Goal: Information Seeking & Learning: Learn about a topic

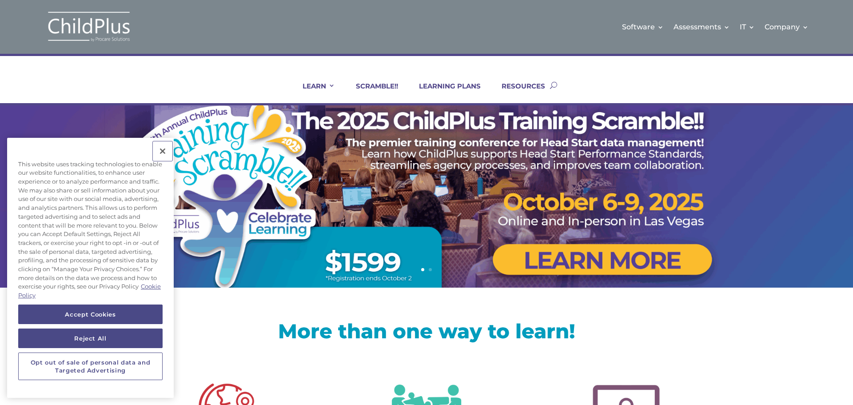
click at [163, 149] on button "Close" at bounding box center [163, 151] width 20 height 20
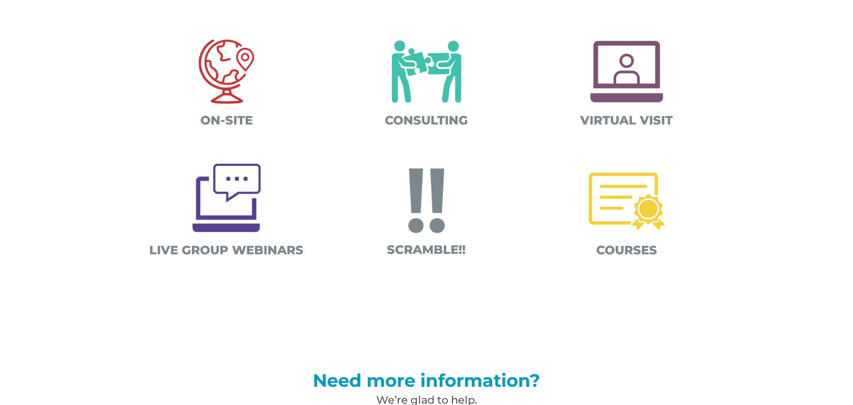
scroll to position [322, 0]
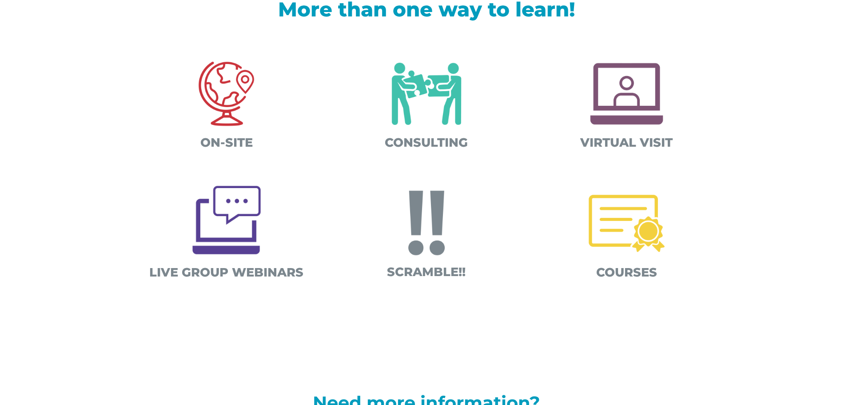
click at [614, 226] on img at bounding box center [626, 223] width 93 height 93
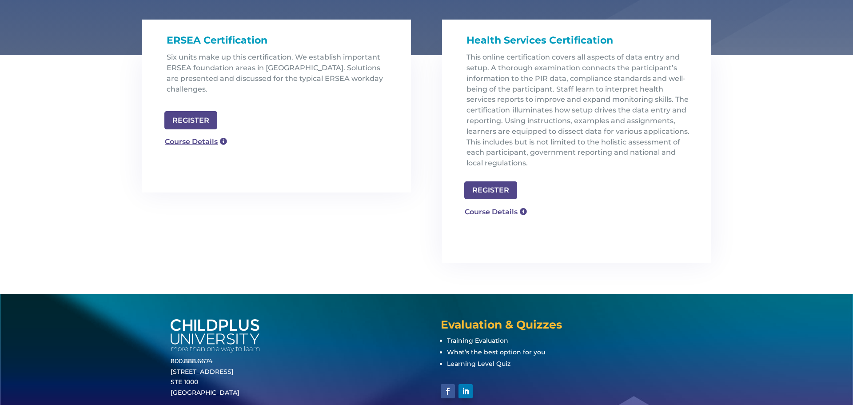
scroll to position [284, 0]
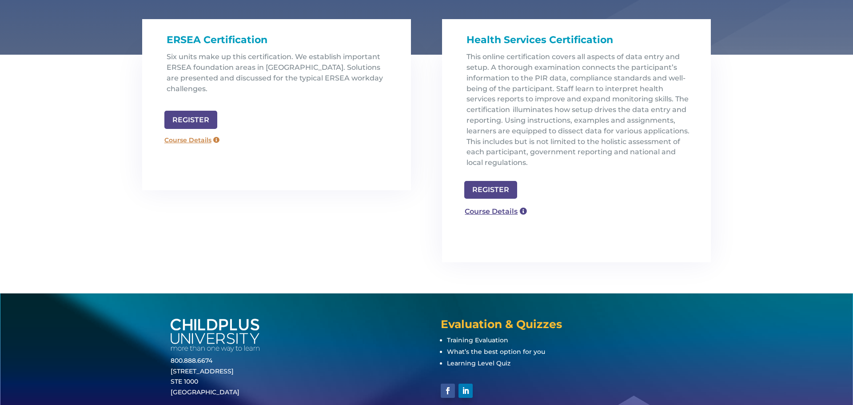
click at [192, 133] on link "Course Details" at bounding box center [192, 140] width 64 height 14
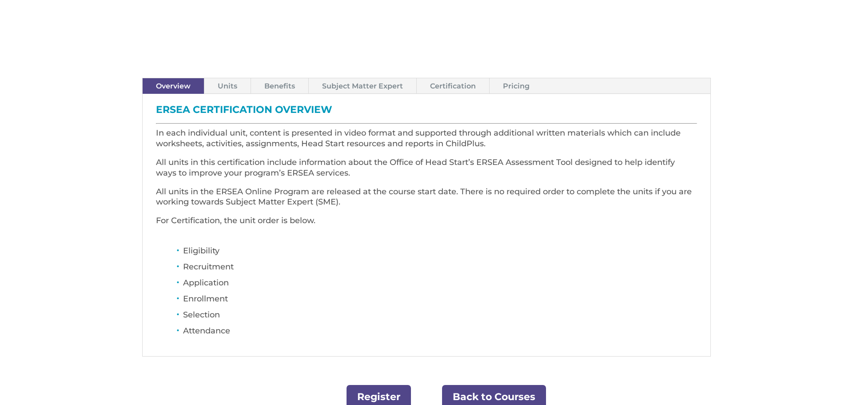
scroll to position [213, 0]
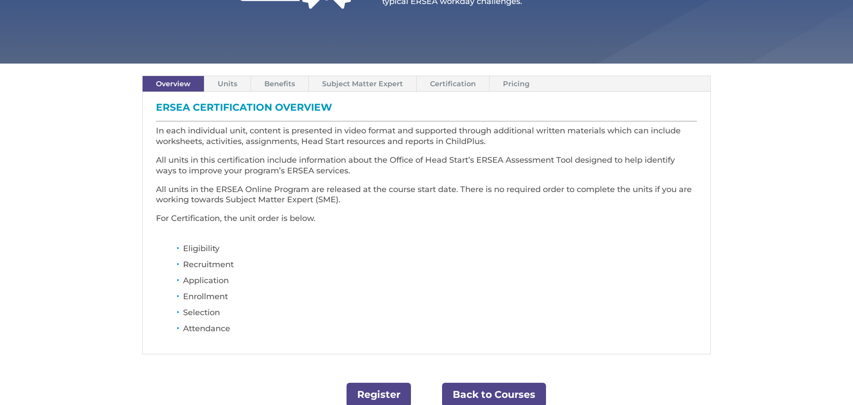
click at [501, 76] on link "Pricing" at bounding box center [515, 84] width 53 height 16
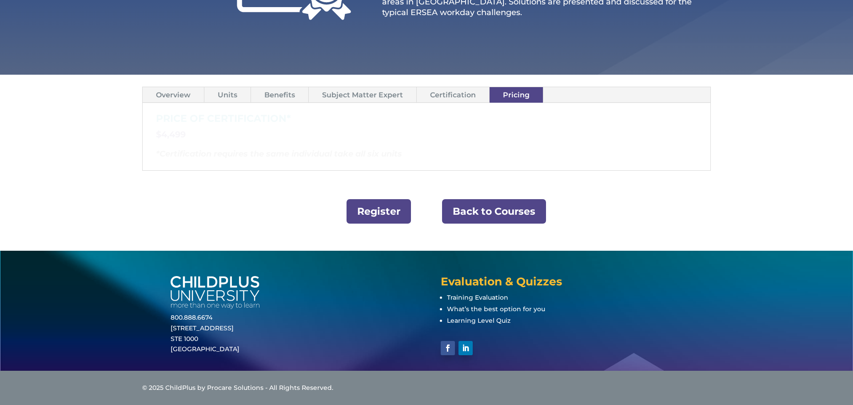
scroll to position [202, 0]
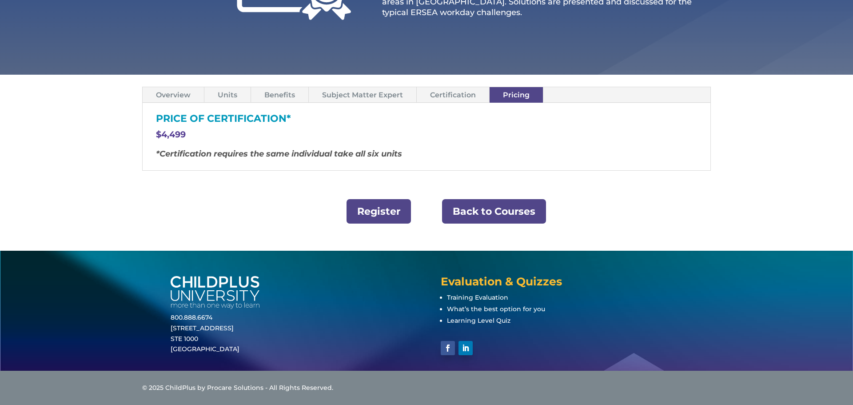
click at [175, 96] on link "Overview" at bounding box center [173, 95] width 61 height 16
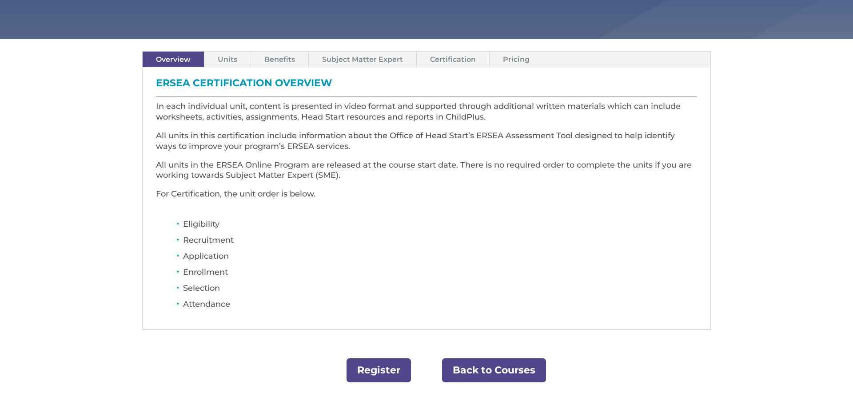
scroll to position [0, 0]
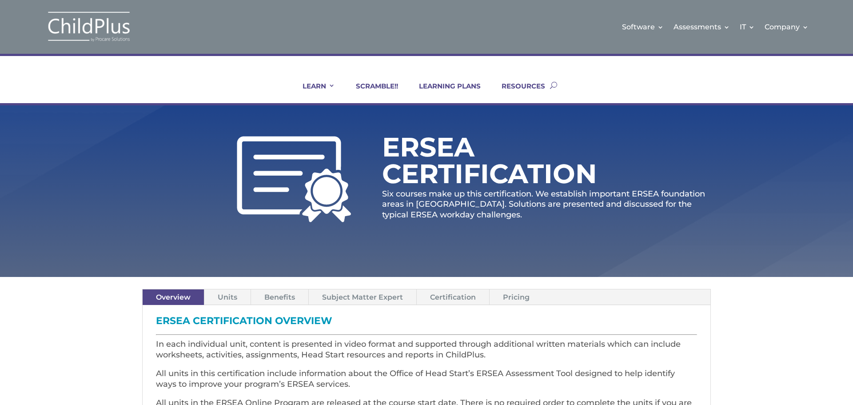
click at [231, 298] on link "Units" at bounding box center [227, 297] width 46 height 16
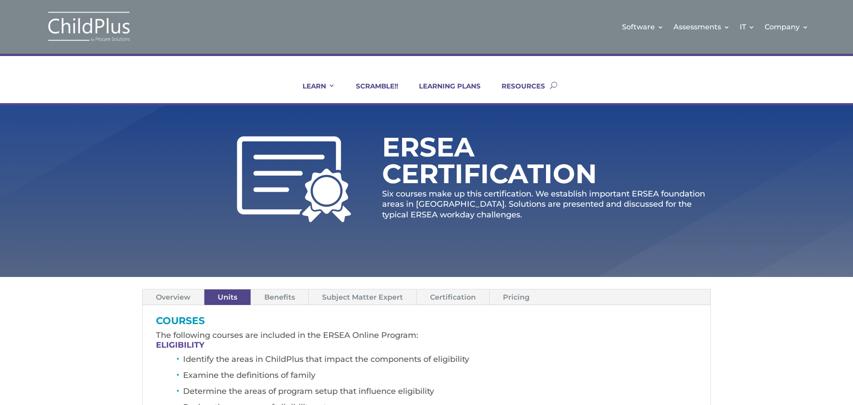
click at [269, 294] on link "Benefits" at bounding box center [279, 297] width 57 height 16
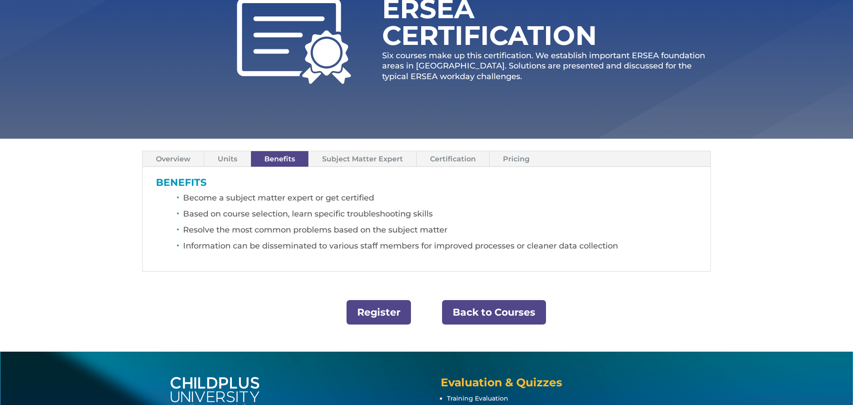
scroll to position [142, 0]
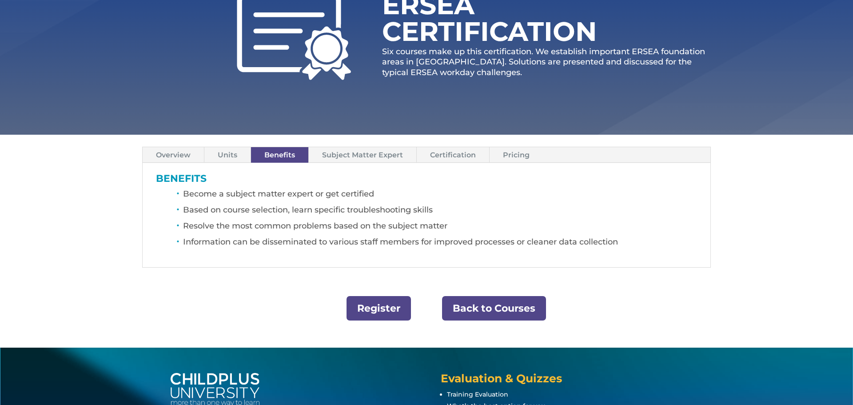
click at [403, 151] on link "Subject Matter Expert" at bounding box center [362, 155] width 107 height 16
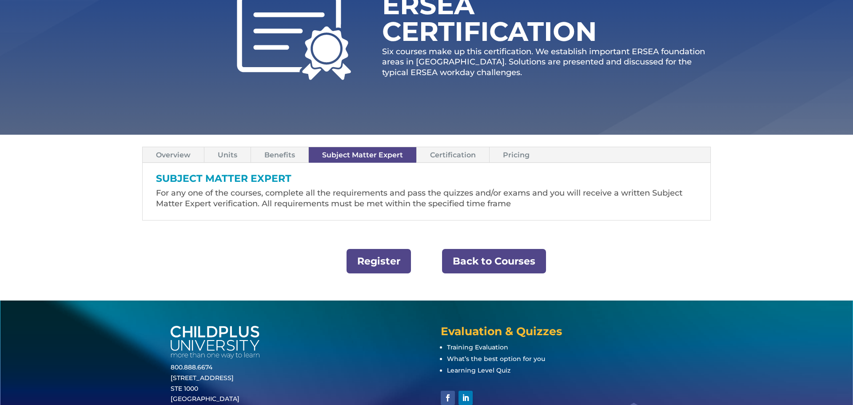
click at [441, 157] on link "Certification" at bounding box center [453, 155] width 72 height 16
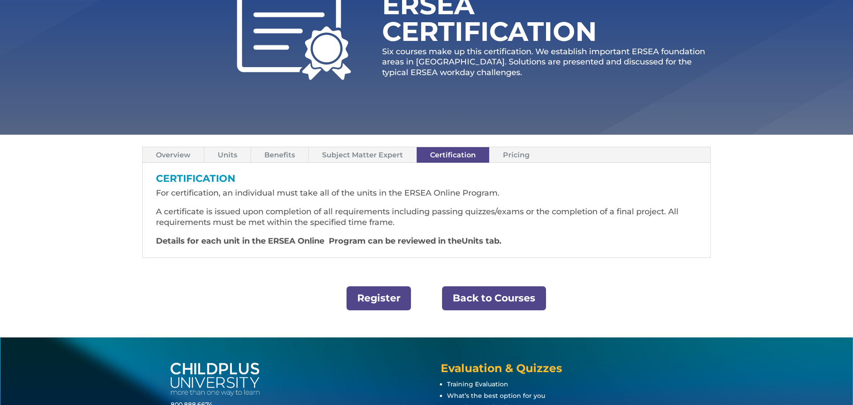
click at [497, 160] on link "Pricing" at bounding box center [515, 155] width 53 height 16
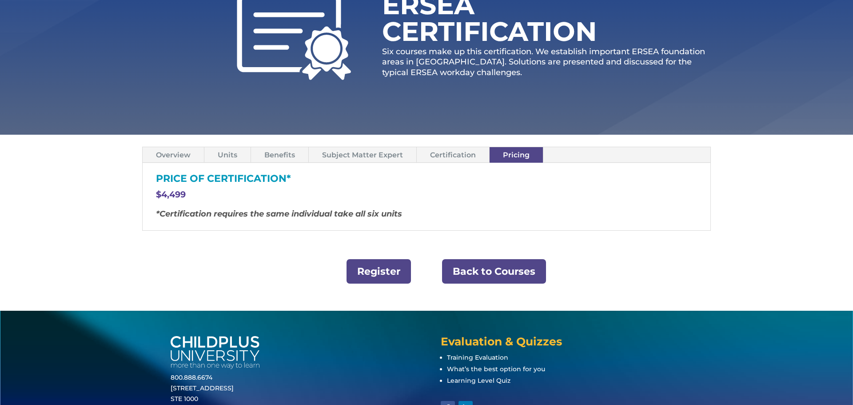
click at [502, 271] on link "Back to Courses" at bounding box center [494, 271] width 104 height 24
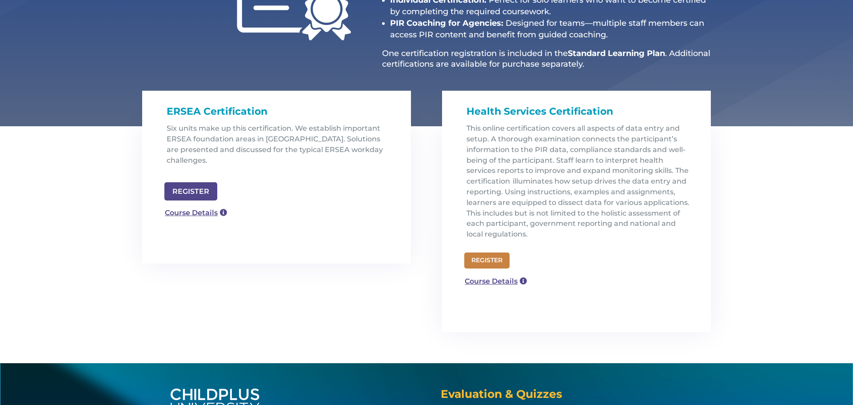
scroll to position [213, 0]
click at [505, 282] on link "Course Details" at bounding box center [492, 281] width 64 height 14
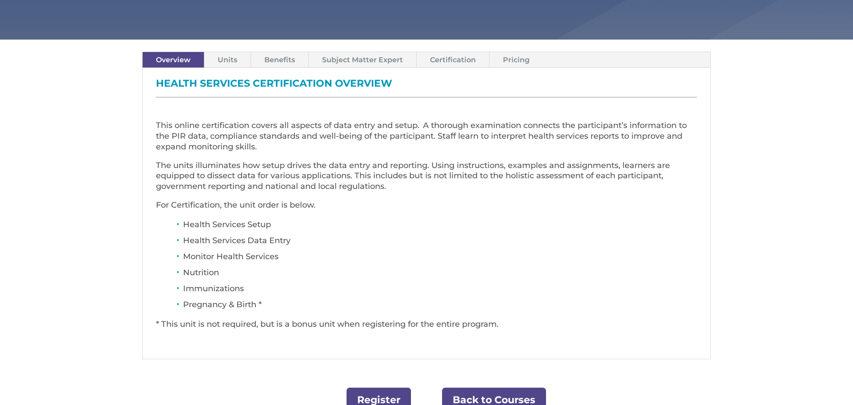
scroll to position [284, 0]
click at [500, 65] on link "Pricing" at bounding box center [515, 60] width 53 height 16
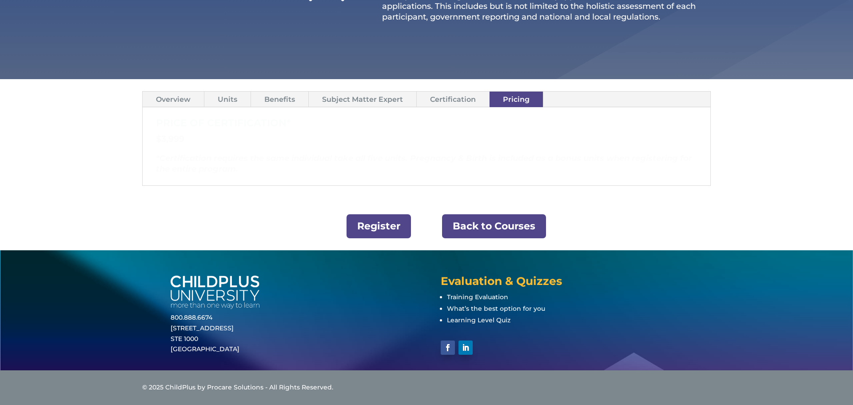
scroll to position [244, 0]
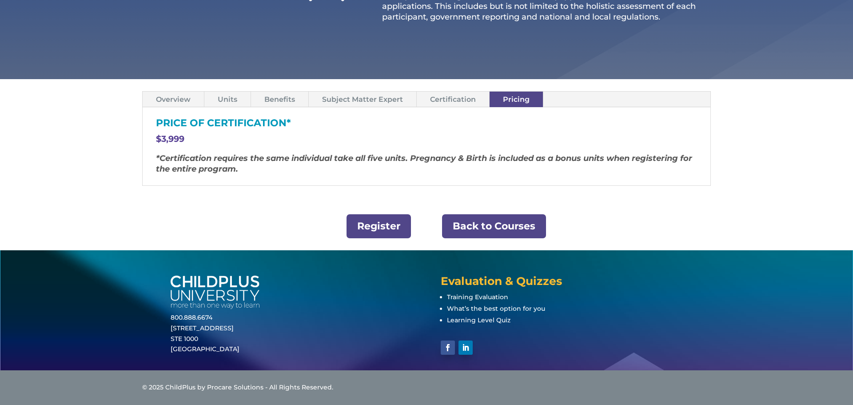
click at [173, 100] on link "Overview" at bounding box center [173, 99] width 61 height 16
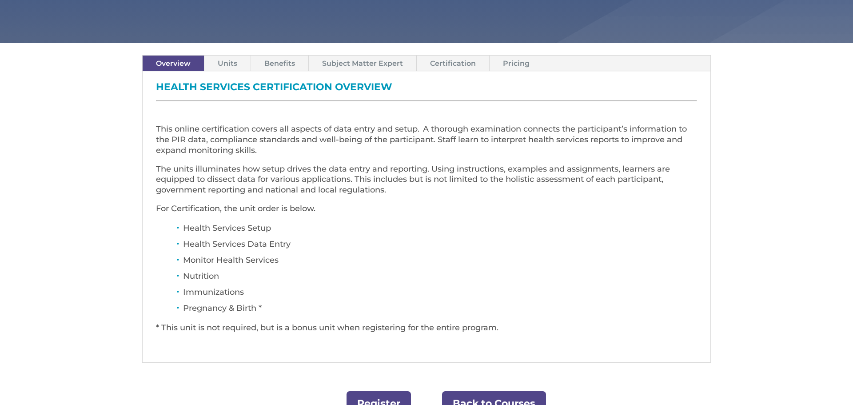
scroll to position [280, 0]
click at [238, 60] on link "Units" at bounding box center [227, 64] width 46 height 16
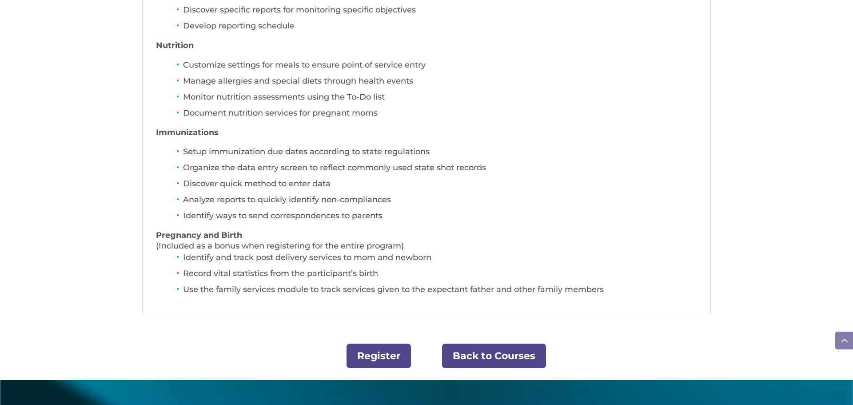
scroll to position [600, 0]
